Goal: Find contact information: Find contact information

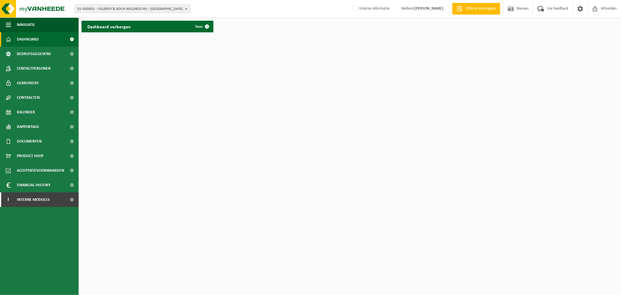
click at [148, 12] on span "01-000001 - VILLEROY & BOCH WELLNESS NV - ROESELARE" at bounding box center [129, 9] width 105 height 9
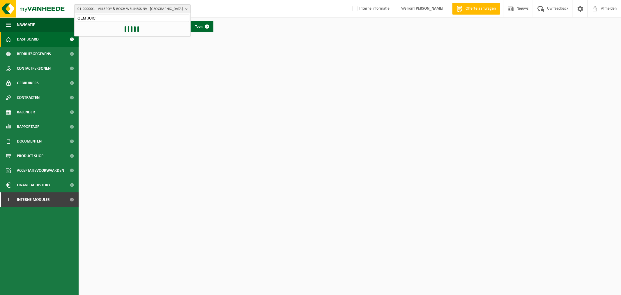
type input "GEM JUICE"
drag, startPoint x: 114, startPoint y: 18, endPoint x: -116, endPoint y: 7, distance: 230.3
click at [0, 7] on html "01-000001 - VILLEROY & BOCH WELLNESS NV - ROESELARE GEM JUICE 01-000001 - VILLE…" at bounding box center [310, 147] width 621 height 295
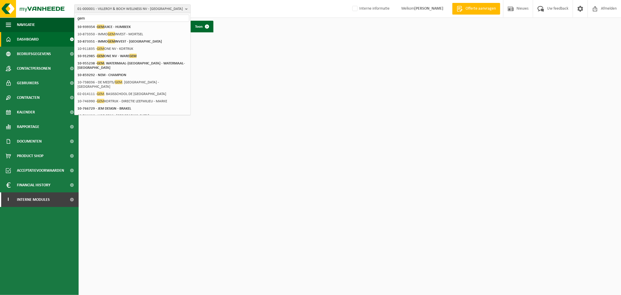
type input "gem"
click at [112, 22] on div "01-000001 - VILLEROY & BOCH WELLNESS NV - ROESELARE 10-939354 - GEM JUICE - HUM…" at bounding box center [133, 120] width 116 height 197
click at [113, 31] on li "10-873350 - IMMO GEM INVEST - MORTSEL" at bounding box center [133, 34] width 114 height 7
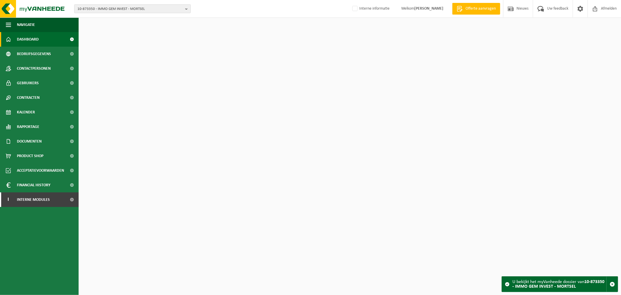
click at [121, 8] on span "10-873350 - IMMO GEM INVEST - MORTSEL" at bounding box center [129, 9] width 105 height 9
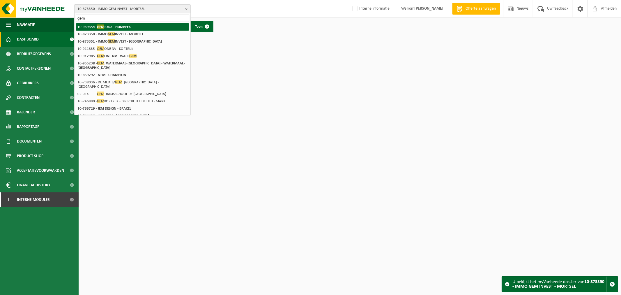
type input "gem"
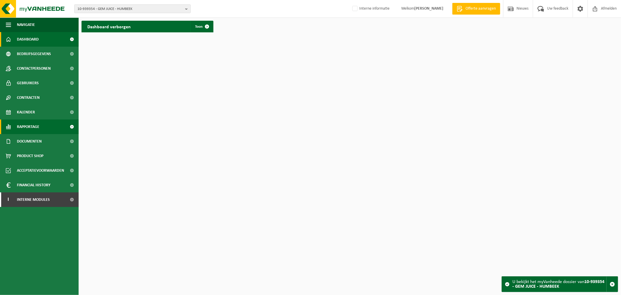
click at [32, 133] on span "Rapportage" at bounding box center [28, 126] width 22 height 15
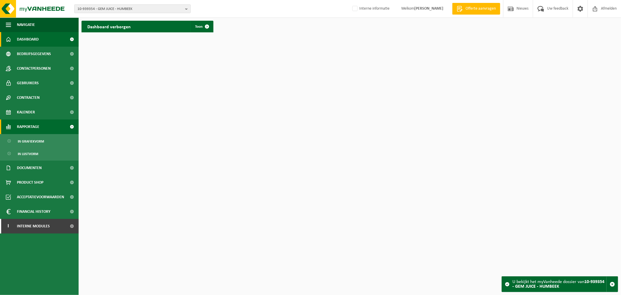
click at [30, 121] on span "Rapportage" at bounding box center [28, 126] width 22 height 15
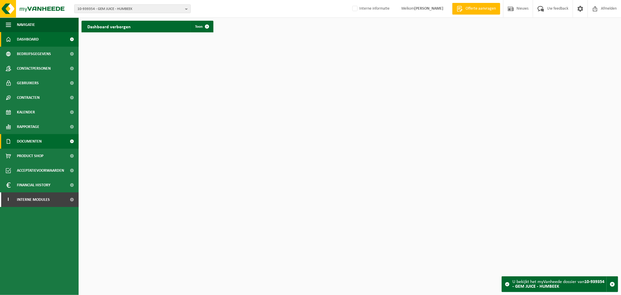
click at [37, 138] on span "Documenten" at bounding box center [29, 141] width 25 height 15
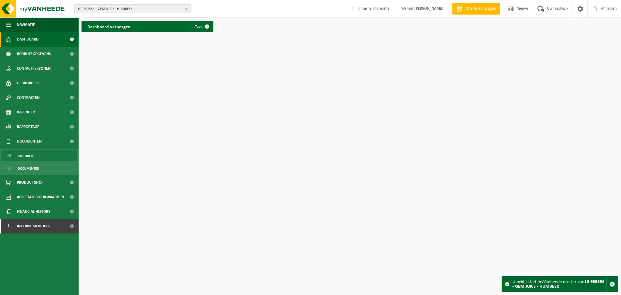
click at [48, 155] on link "Facturen" at bounding box center [39, 155] width 76 height 11
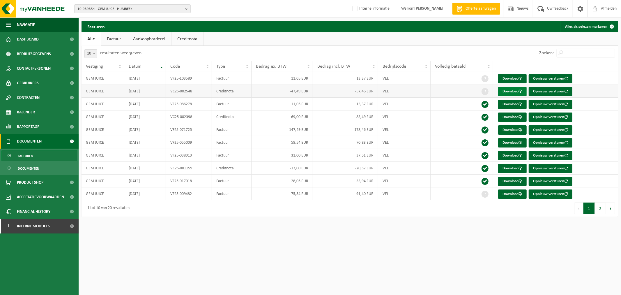
click at [503, 89] on link "Download" at bounding box center [512, 91] width 29 height 9
click at [510, 197] on link "Download" at bounding box center [512, 193] width 29 height 9
click at [602, 213] on button "2" at bounding box center [600, 208] width 11 height 12
click at [592, 211] on button "1" at bounding box center [588, 208] width 11 height 12
click at [290, 256] on html "10-939354 - GEM JUICE - HUMBEEK 10-939354 - GEM JUICE - HUMBEEK Interne informa…" at bounding box center [310, 147] width 621 height 295
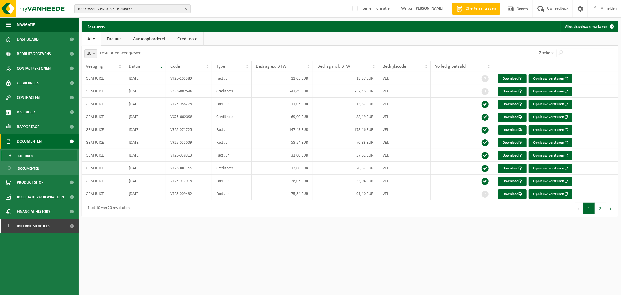
drag, startPoint x: 187, startPoint y: 226, endPoint x: 190, endPoint y: 222, distance: 5.3
click at [187, 226] on html "10-939354 - GEM JUICE - HUMBEEK 10-939354 - GEM JUICE - HUMBEEK Interne informa…" at bounding box center [310, 147] width 621 height 295
click at [601, 206] on button "2" at bounding box center [600, 208] width 11 height 12
click at [519, 76] on link "Download" at bounding box center [512, 78] width 29 height 9
click at [191, 258] on html "10-939354 - GEM JUICE - HUMBEEK 10-939354 - GEM JUICE - HUMBEEK Interne informa…" at bounding box center [310, 147] width 621 height 295
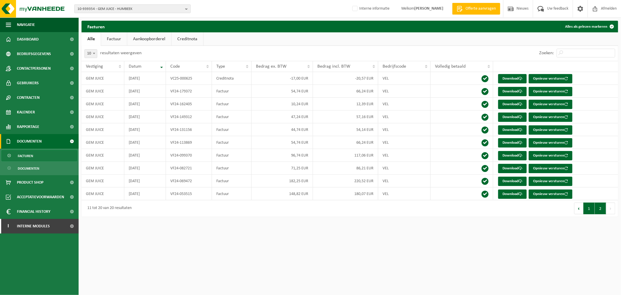
click at [592, 211] on button "1" at bounding box center [588, 208] width 11 height 12
click at [148, 9] on span "10-939354 - GEM JUICE - HUMBEEK" at bounding box center [129, 9] width 105 height 9
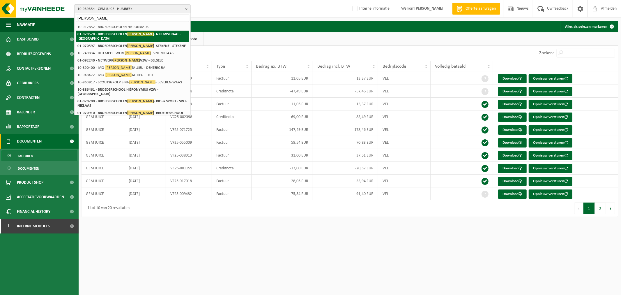
type input "hieronymus"
click at [105, 33] on strong "01-070578 - BROEDERSCHOLEN HIERONYMUS - NIEUWSTRAAT - SINT-NIKLAAS" at bounding box center [128, 36] width 103 height 9
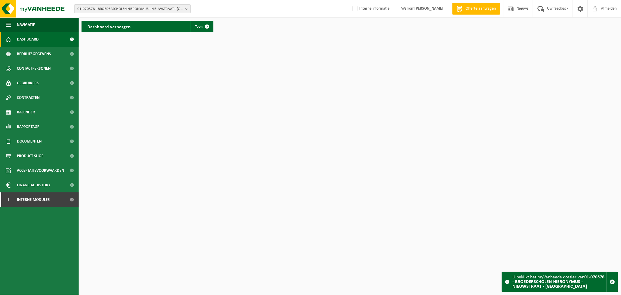
click at [183, 12] on button "01-070578 - BROEDERSCHOLEN HIERONYMUS - NIEUWSTRAAT - [GEOGRAPHIC_DATA]" at bounding box center [132, 8] width 116 height 9
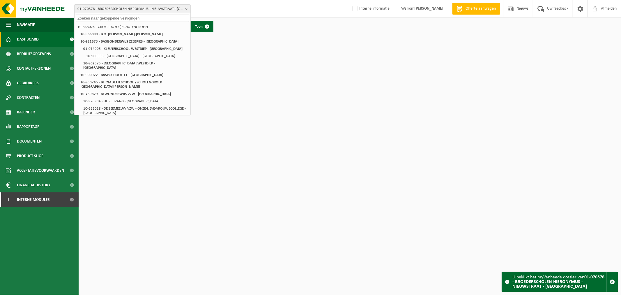
click at [249, 217] on html "01-070578 - BROEDERSCHOLEN HIERONYMUS - NIEUWSTRAAT - SINT-NIKLAAS 10-868074 - …" at bounding box center [310, 147] width 621 height 295
click at [45, 70] on span "Contactpersonen" at bounding box center [34, 68] width 34 height 15
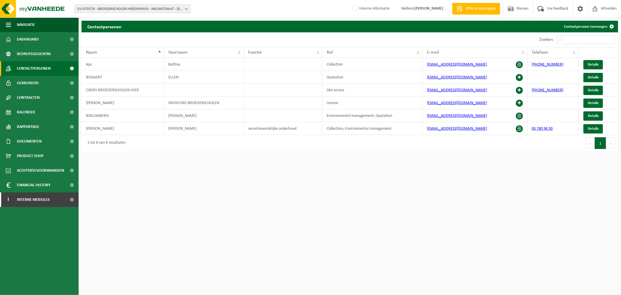
click at [171, 7] on span "01-070578 - BROEDERSCHOLEN HIERONYMUS - NIEUWSTRAAT - [GEOGRAPHIC_DATA]" at bounding box center [129, 9] width 105 height 9
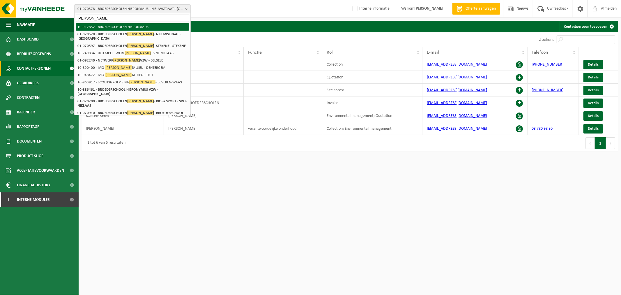
type input "hieronymus"
click at [130, 27] on li "10-912852 - BROEDERSCHOLEN HIËRONYMUS" at bounding box center [133, 26] width 114 height 7
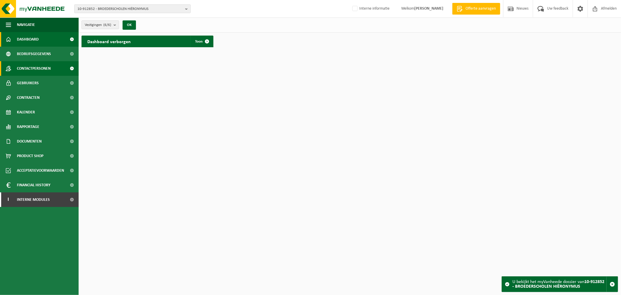
click at [41, 68] on span "Contactpersonen" at bounding box center [34, 68] width 34 height 15
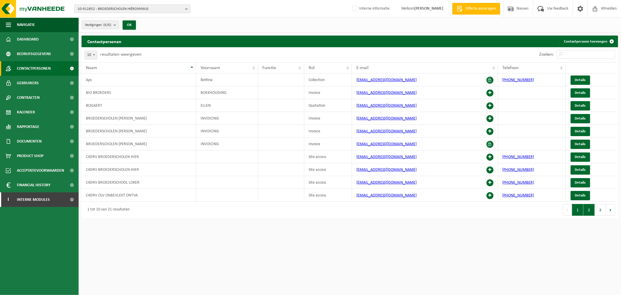
click at [590, 209] on button "2" at bounding box center [588, 210] width 11 height 12
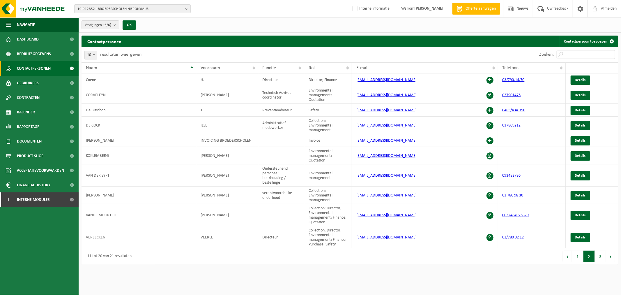
click at [569, 56] on input "Zoeken:" at bounding box center [586, 54] width 59 height 9
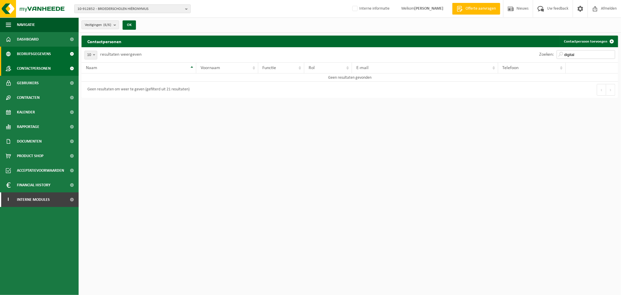
type input "digital"
click at [31, 52] on span "Bedrijfsgegevens" at bounding box center [34, 54] width 34 height 15
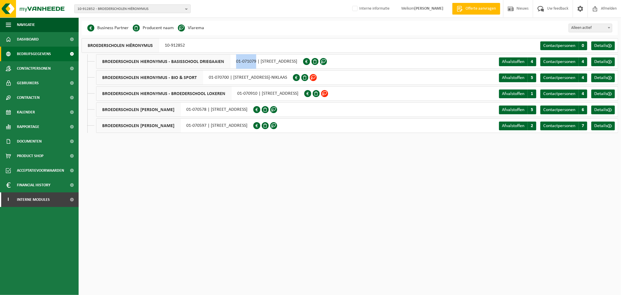
drag, startPoint x: 235, startPoint y: 63, endPoint x: 254, endPoint y: 64, distance: 19.8
click at [254, 64] on div "BROEDERSCHOLEN HIERONYMUS - BASISSCHOOL DRIEGAAIEN 01-071079 | [STREET_ADDRESS]" at bounding box center [199, 61] width 207 height 15
copy div "01-071079"
click at [125, 10] on span "10-912852 - BROEDERSCHOLEN HIËRONYMUS" at bounding box center [129, 9] width 105 height 9
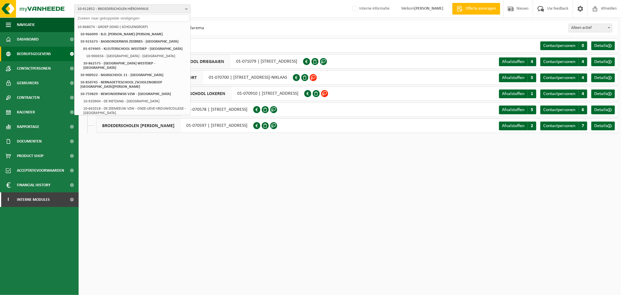
paste input "01-071079"
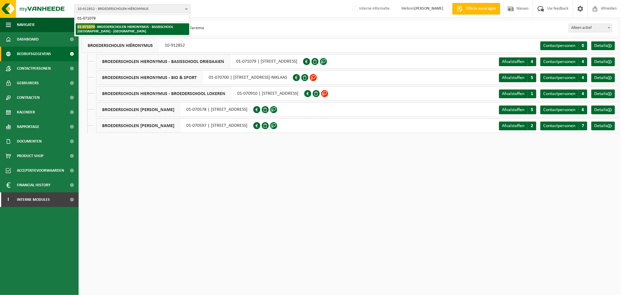
type input "01-071079"
click at [115, 26] on strong "01-071079 - BROEDERSCHOLEN HIERONYMUS - BASISSCHOOL DRIEGAAIEN - SINT-NIKLAAS" at bounding box center [125, 28] width 96 height 9
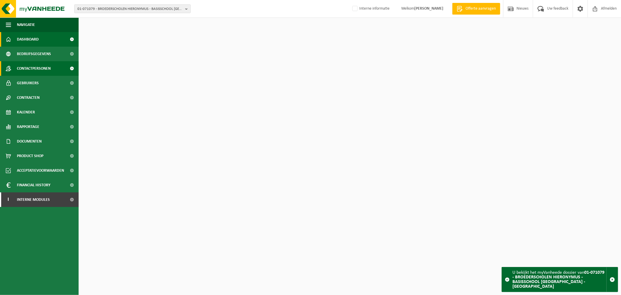
click at [39, 72] on span "Contactpersonen" at bounding box center [34, 68] width 34 height 15
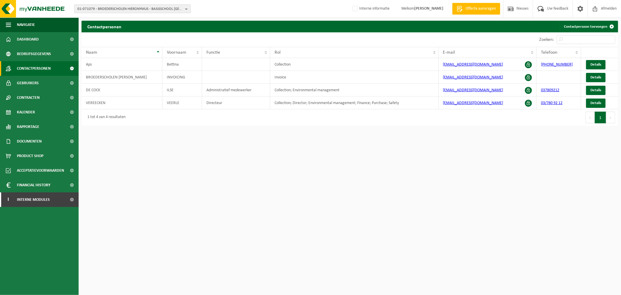
click at [160, 8] on span "01-071079 - BROEDERSCHOLEN HIERONYMUS - BASISSCHOOL [GEOGRAPHIC_DATA] - [GEOGRA…" at bounding box center [129, 9] width 105 height 9
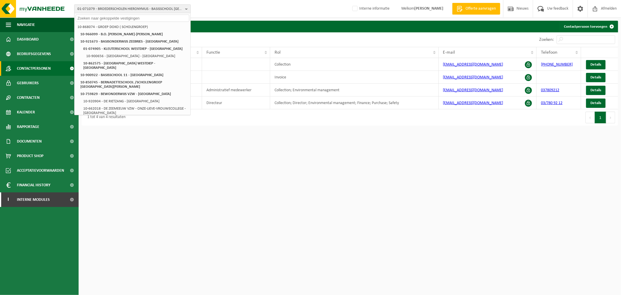
paste input "10-886461"
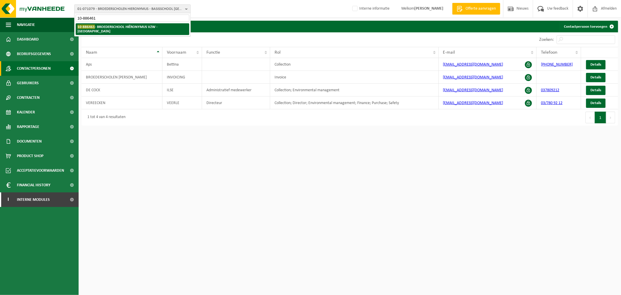
type input "10-886461"
click at [111, 27] on strong "10-886461 - BROEDERSCHOOL HIËRONYMUS VZW - SINT-NIKLAAS" at bounding box center [117, 28] width 80 height 9
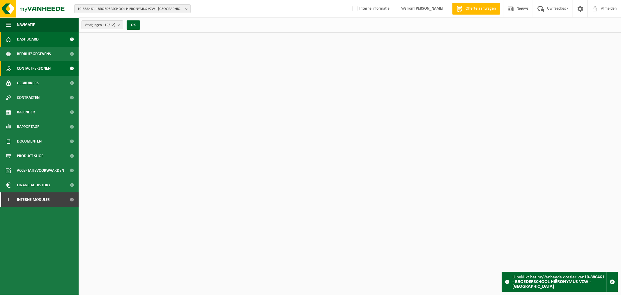
click at [27, 65] on span "Contactpersonen" at bounding box center [34, 68] width 34 height 15
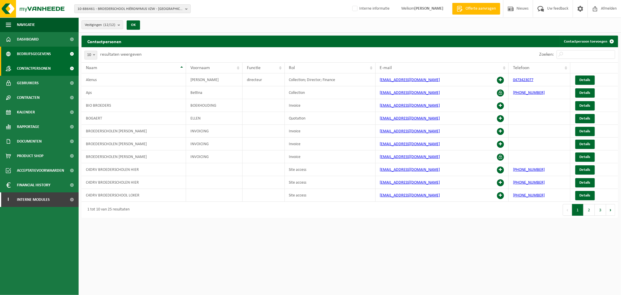
click at [31, 53] on span "Bedrijfsgegevens" at bounding box center [34, 54] width 34 height 15
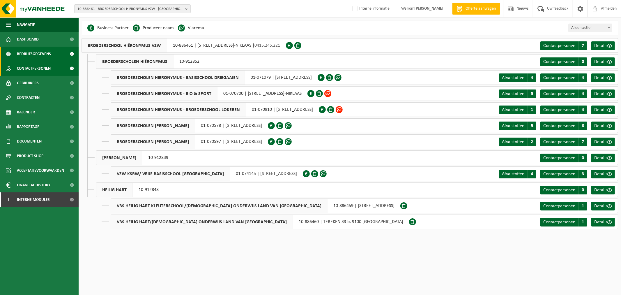
click at [44, 69] on span "Contactpersonen" at bounding box center [34, 68] width 34 height 15
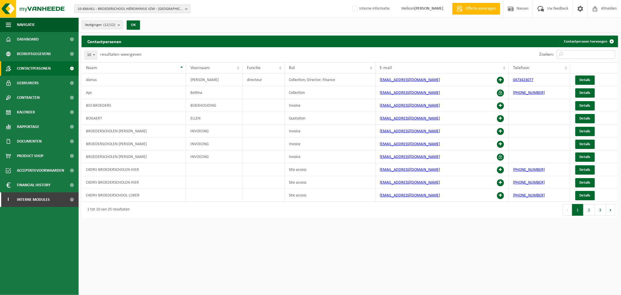
click at [588, 56] on input "Zoeken:" at bounding box center [586, 54] width 59 height 9
type input "d"
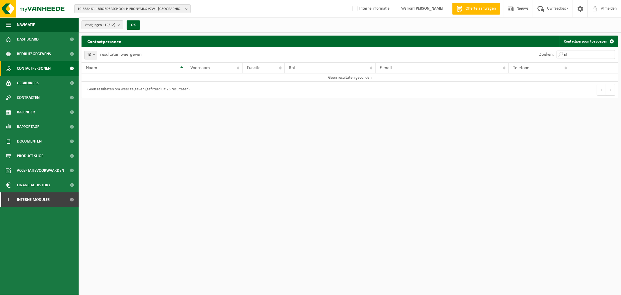
type input "d"
